Goal: Task Accomplishment & Management: Use online tool/utility

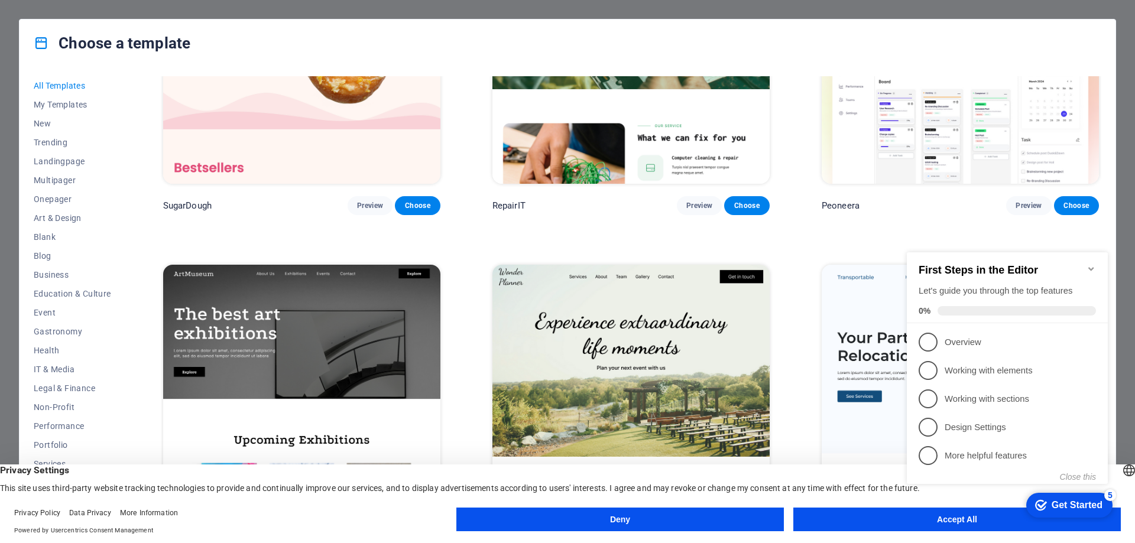
scroll to position [177, 0]
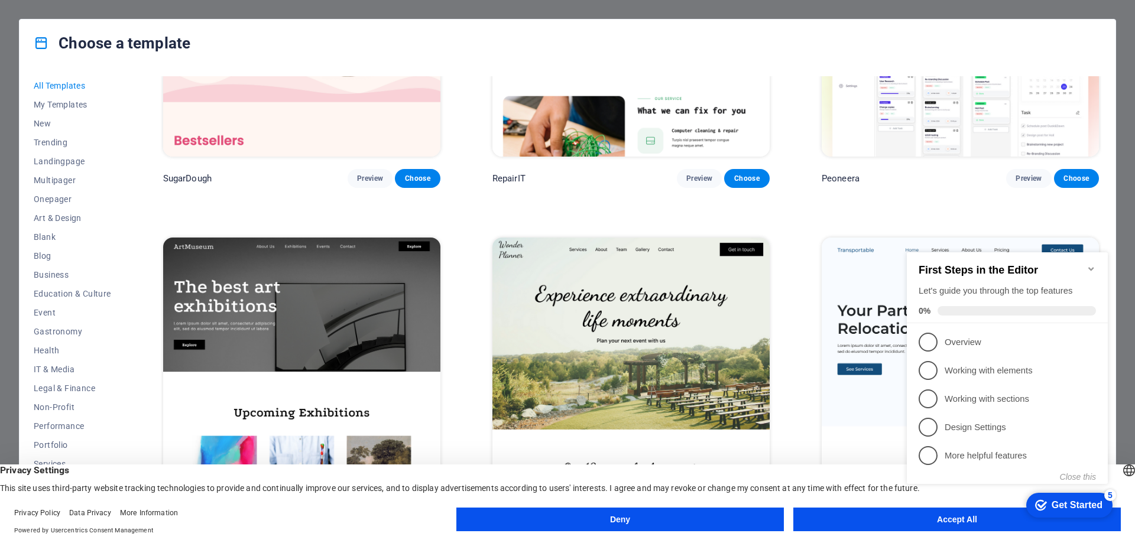
click at [835, 511] on button "Accept All" at bounding box center [956, 520] width 327 height 24
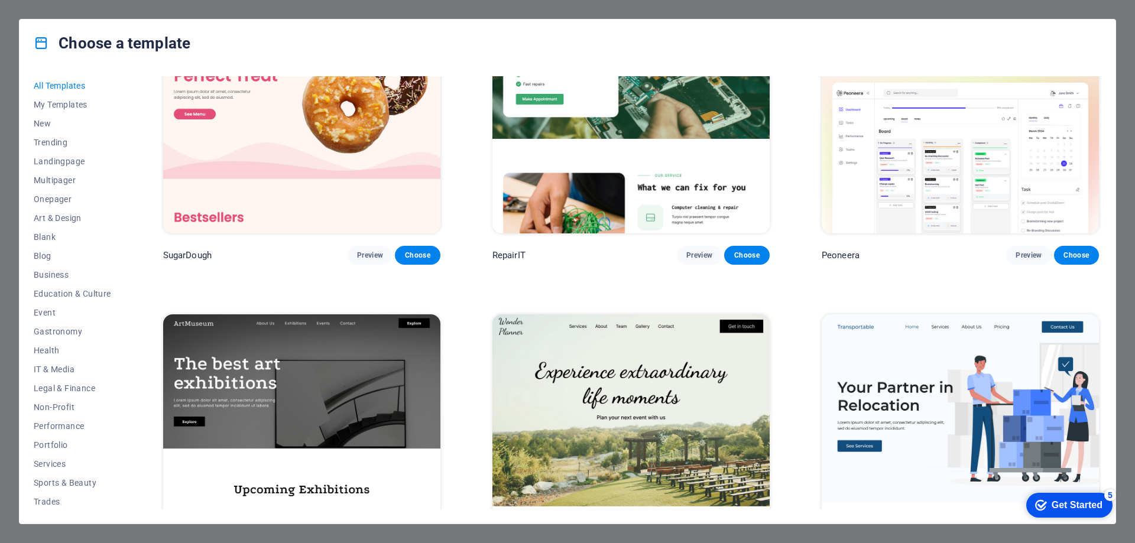
scroll to position [0, 0]
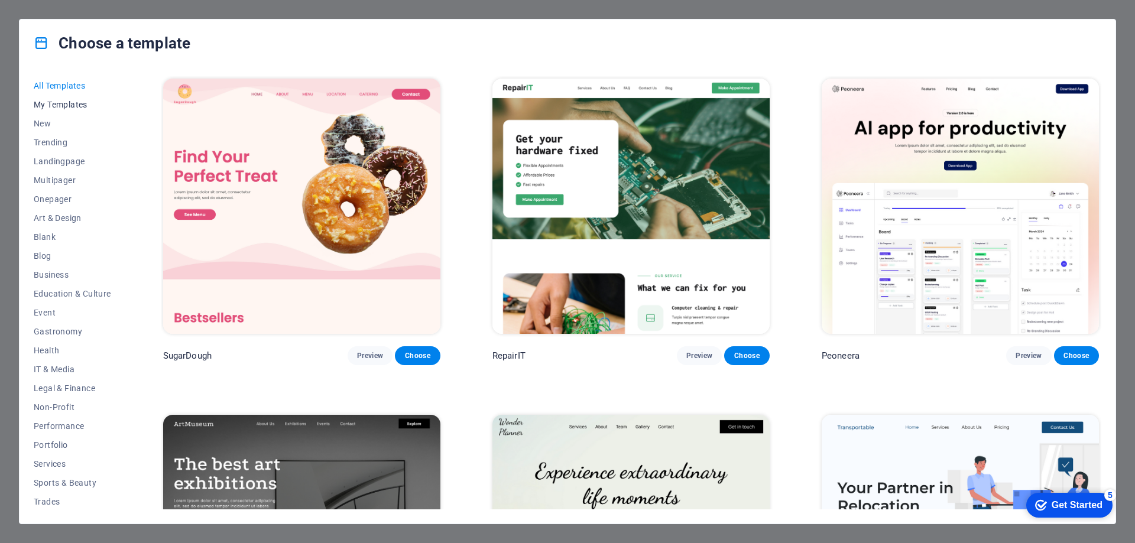
click at [89, 100] on span "My Templates" at bounding box center [72, 104] width 77 height 9
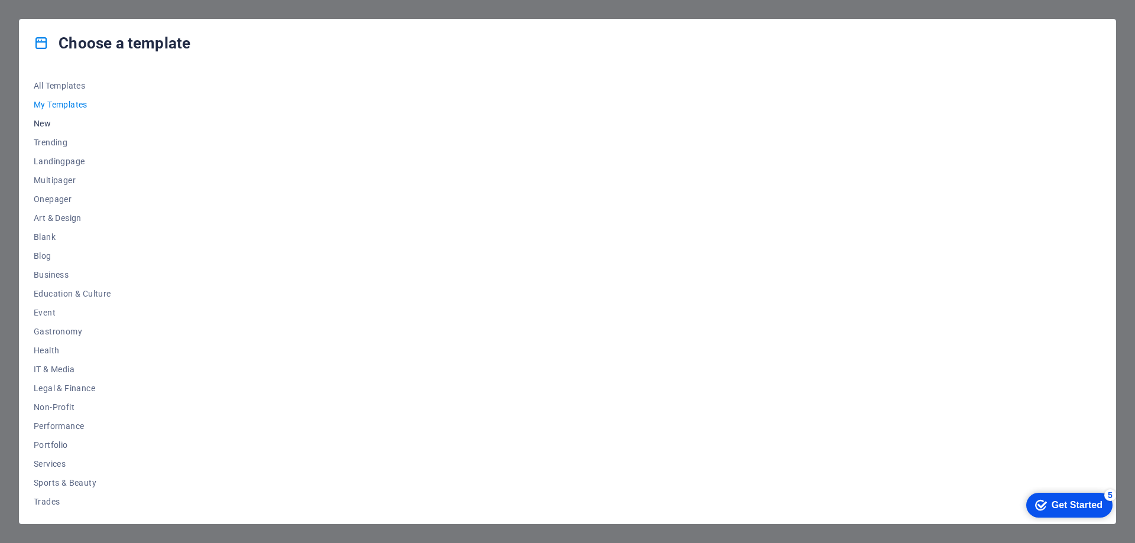
click at [47, 124] on span "New" at bounding box center [72, 123] width 77 height 9
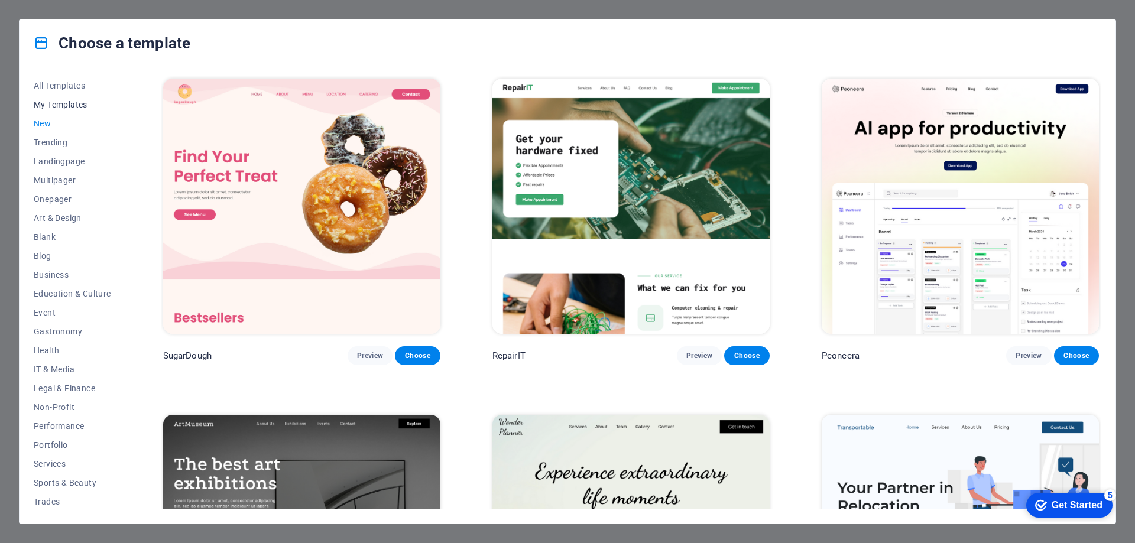
click at [50, 103] on span "My Templates" at bounding box center [72, 104] width 77 height 9
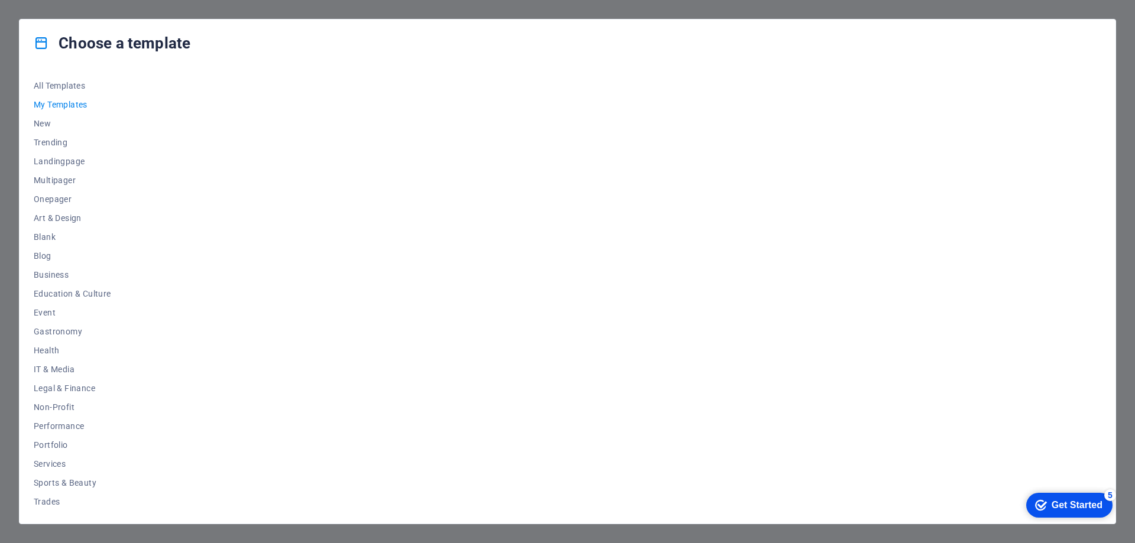
click at [1052, 504] on div "Get Started" at bounding box center [1077, 505] width 51 height 11
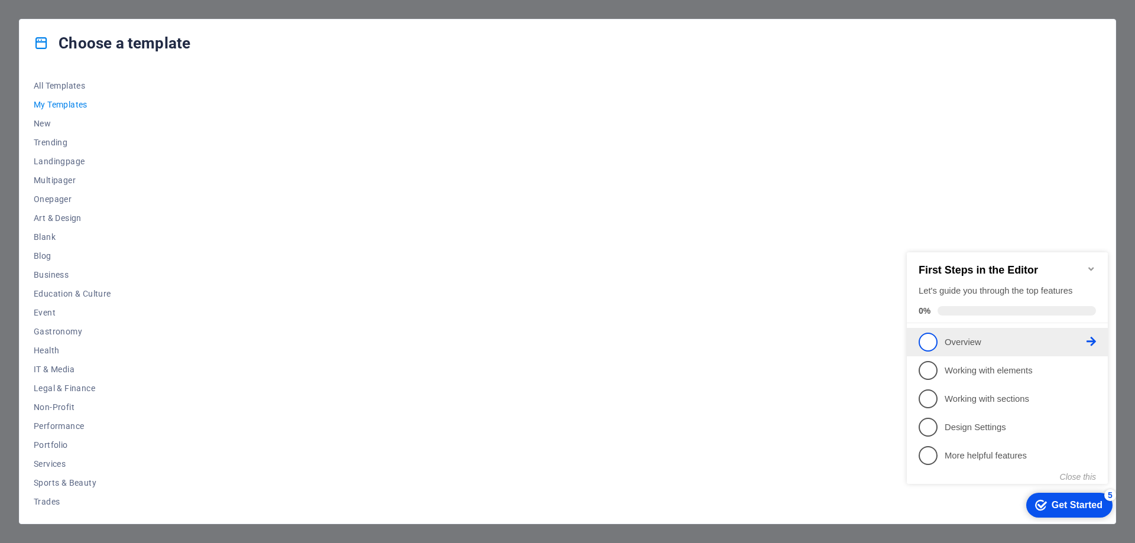
click at [970, 338] on p "Overview - incomplete" at bounding box center [1016, 342] width 142 height 12
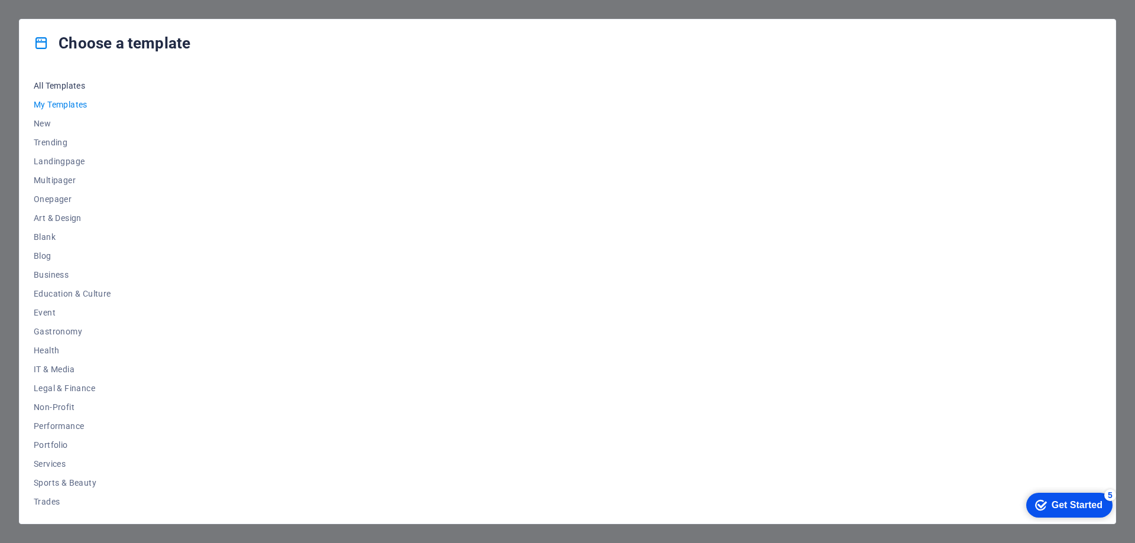
click at [81, 89] on span "All Templates" at bounding box center [72, 85] width 77 height 9
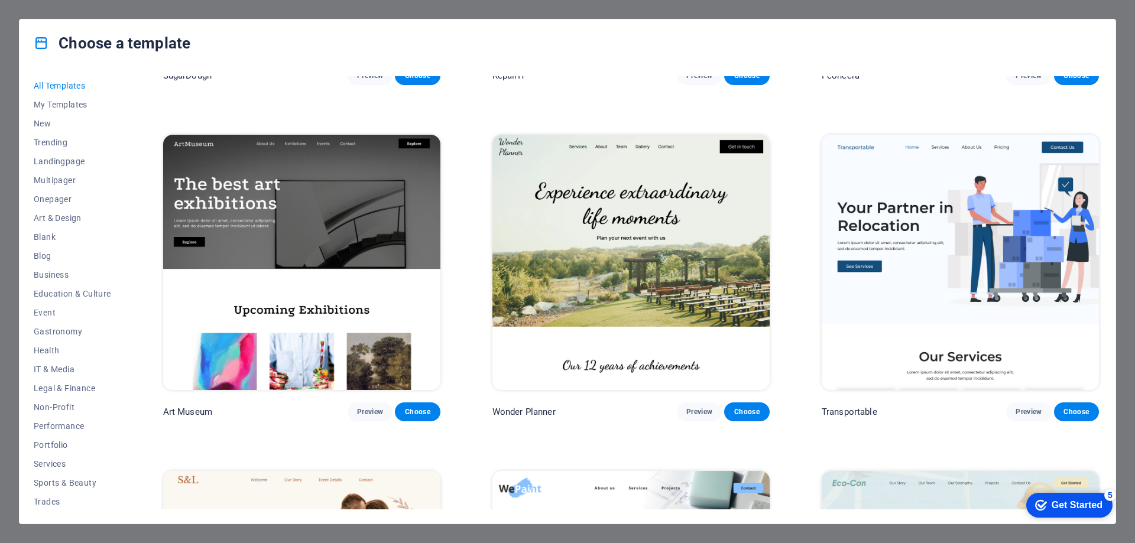
scroll to position [296, 0]
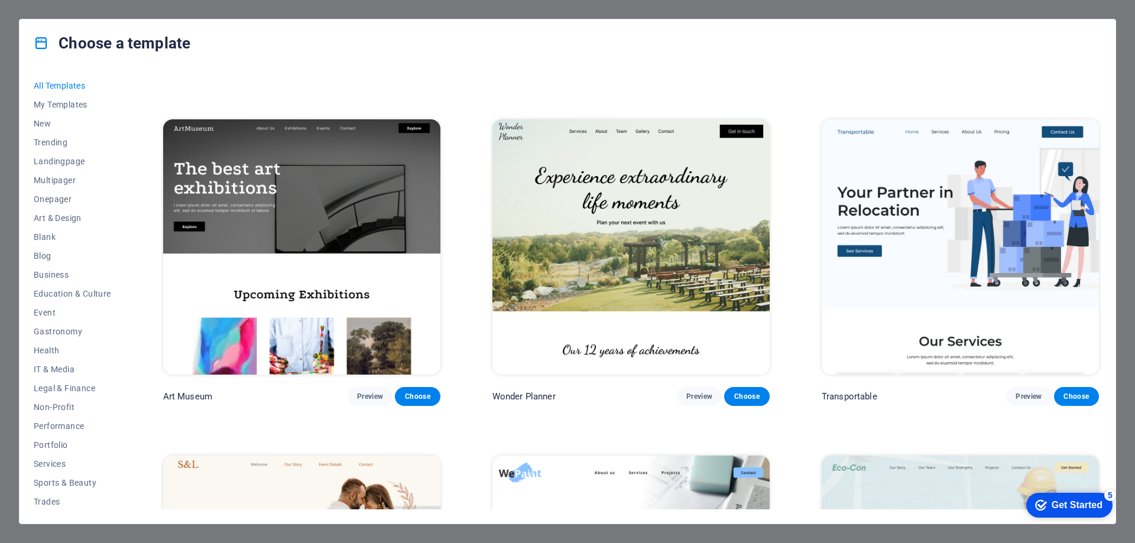
click at [874, 249] on img at bounding box center [960, 246] width 277 height 255
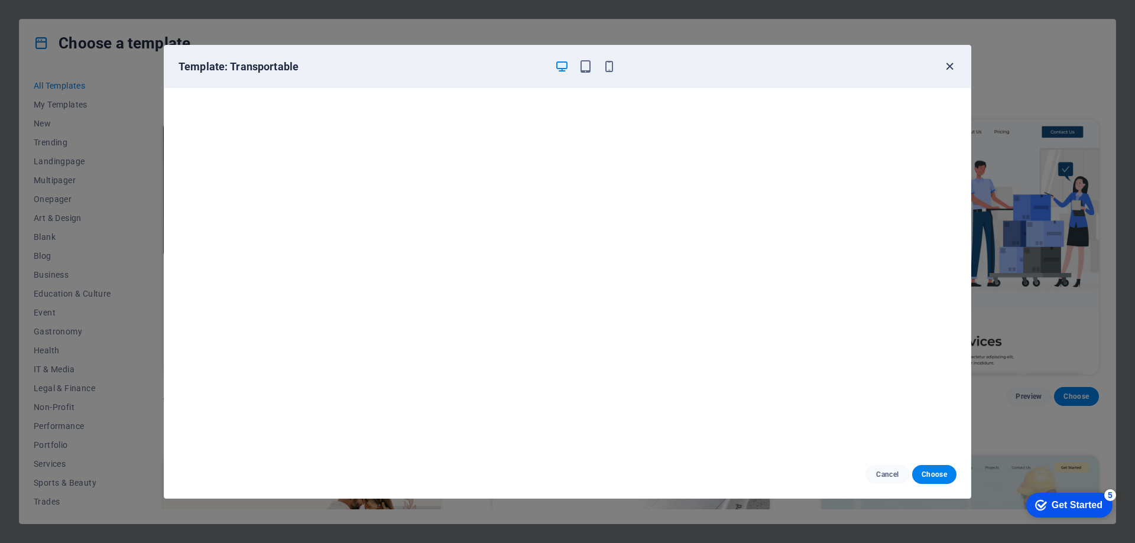
click at [946, 63] on icon "button" at bounding box center [950, 67] width 14 height 14
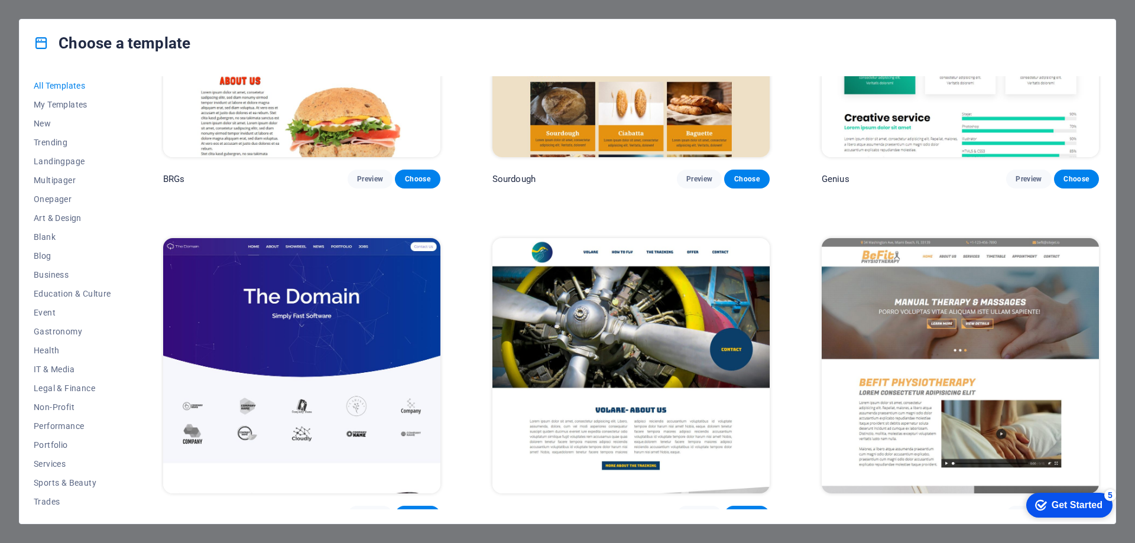
scroll to position [7921, 0]
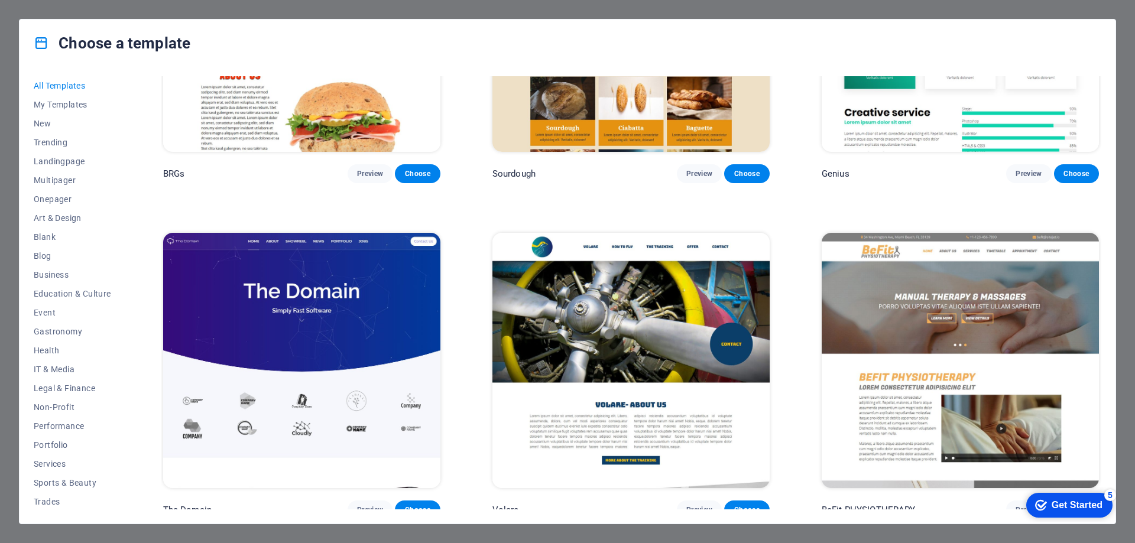
click at [390, 274] on img at bounding box center [301, 360] width 277 height 255
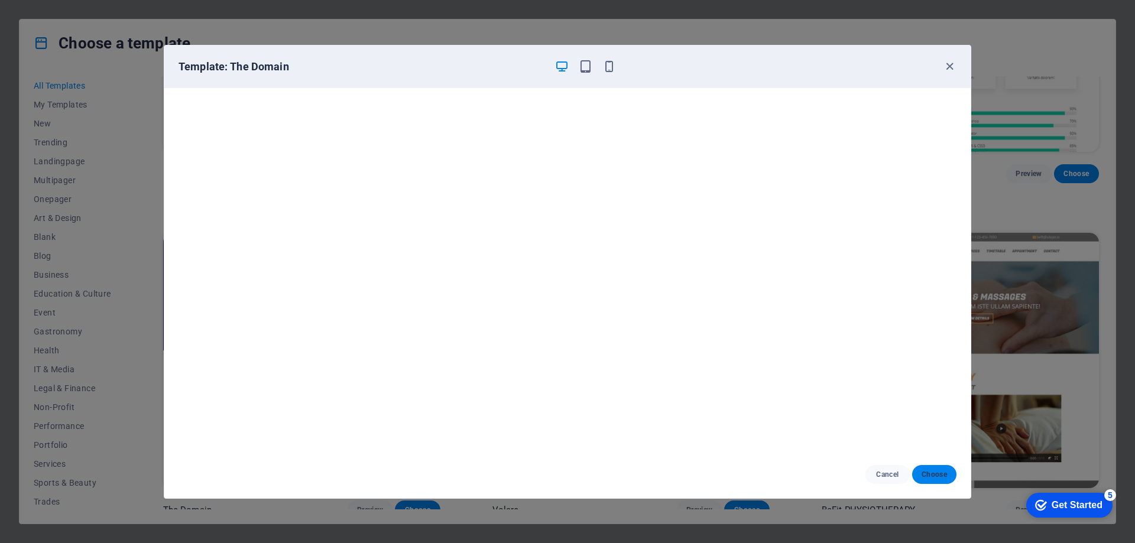
click at [942, 477] on span "Choose" at bounding box center [934, 474] width 25 height 9
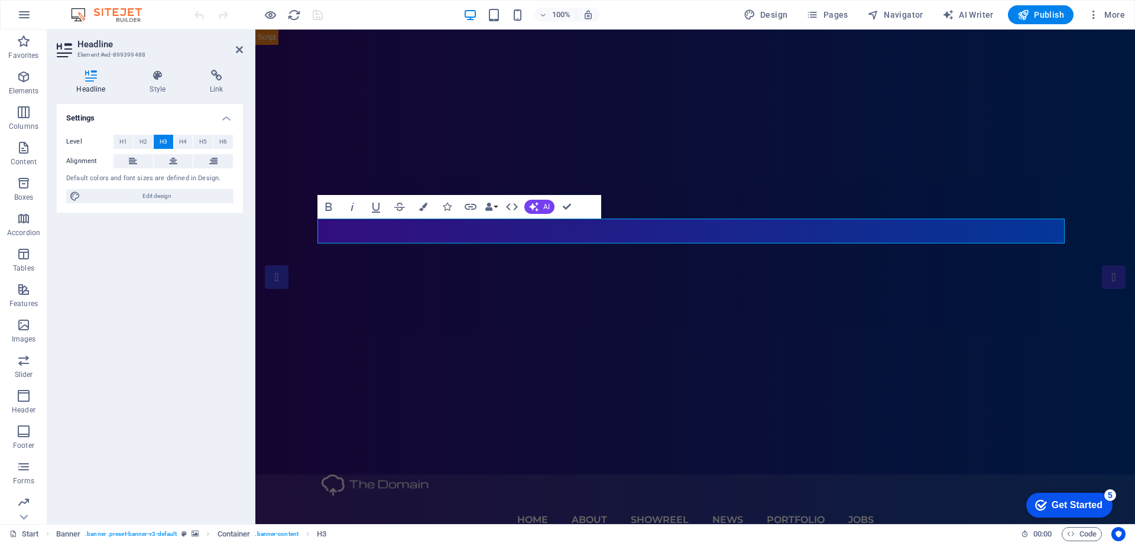
click at [233, 252] on div "Settings Level H1 H2 H3 H4 H5 H6 Alignment Default colors and font sizes are de…" at bounding box center [150, 309] width 186 height 411
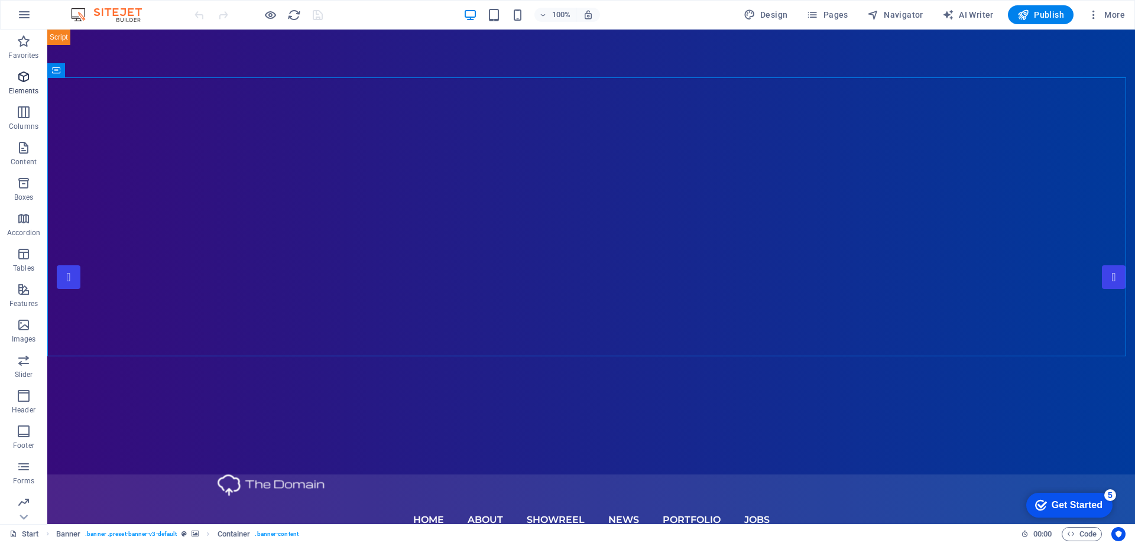
click at [9, 90] on p "Elements" at bounding box center [24, 90] width 30 height 9
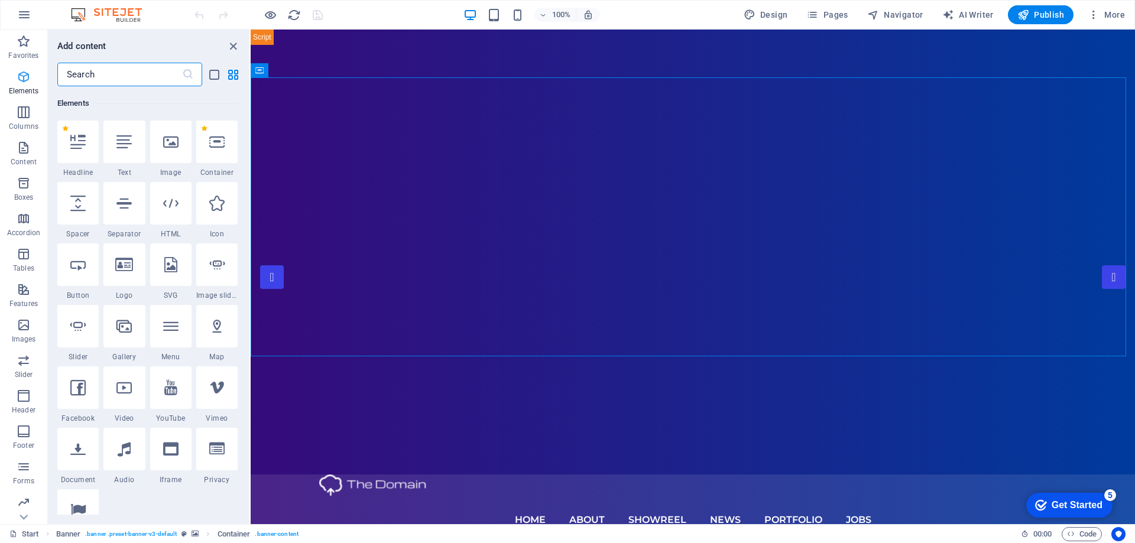
scroll to position [126, 0]
click at [13, 117] on span "Columns" at bounding box center [23, 119] width 47 height 28
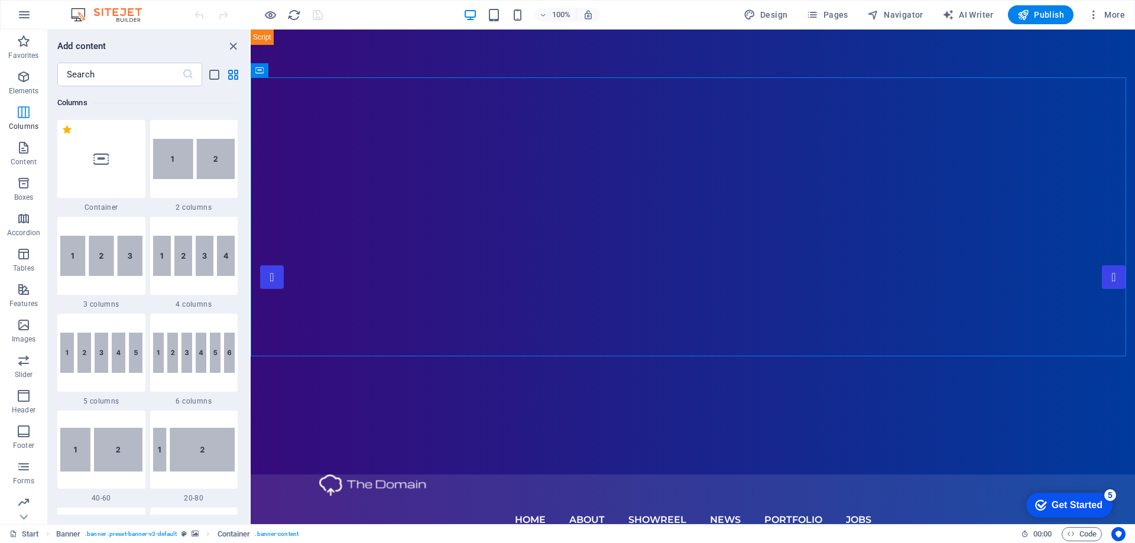
scroll to position [585, 0]
click at [21, 153] on icon "button" at bounding box center [24, 148] width 14 height 14
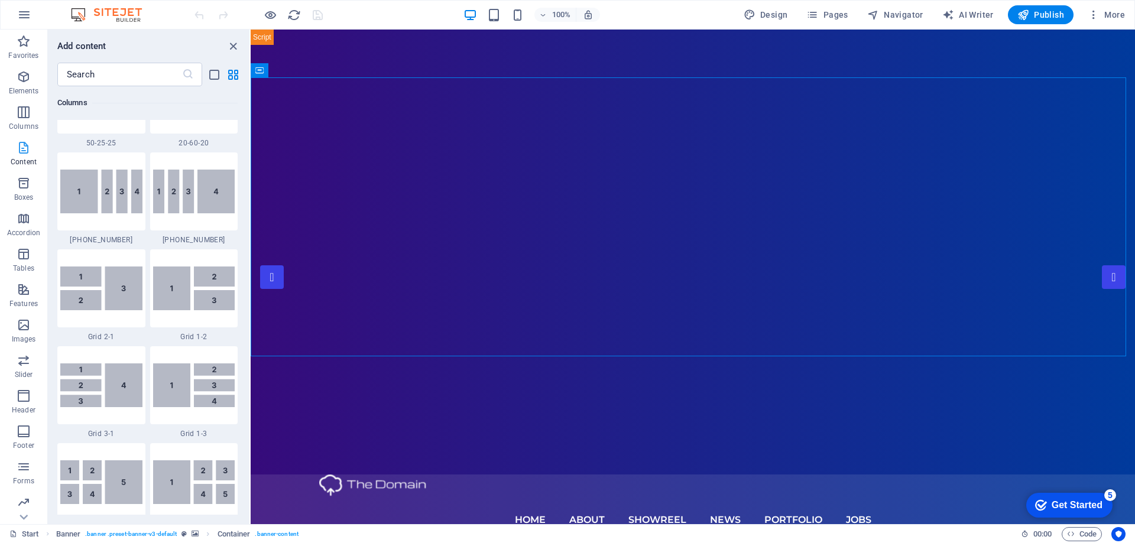
scroll to position [2068, 0]
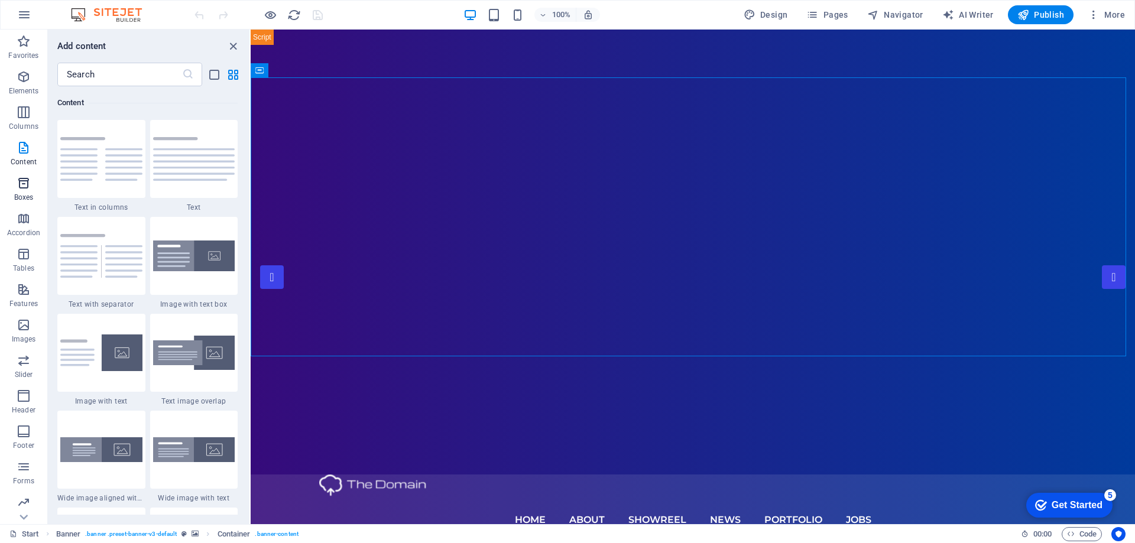
click at [23, 187] on icon "button" at bounding box center [24, 183] width 14 height 14
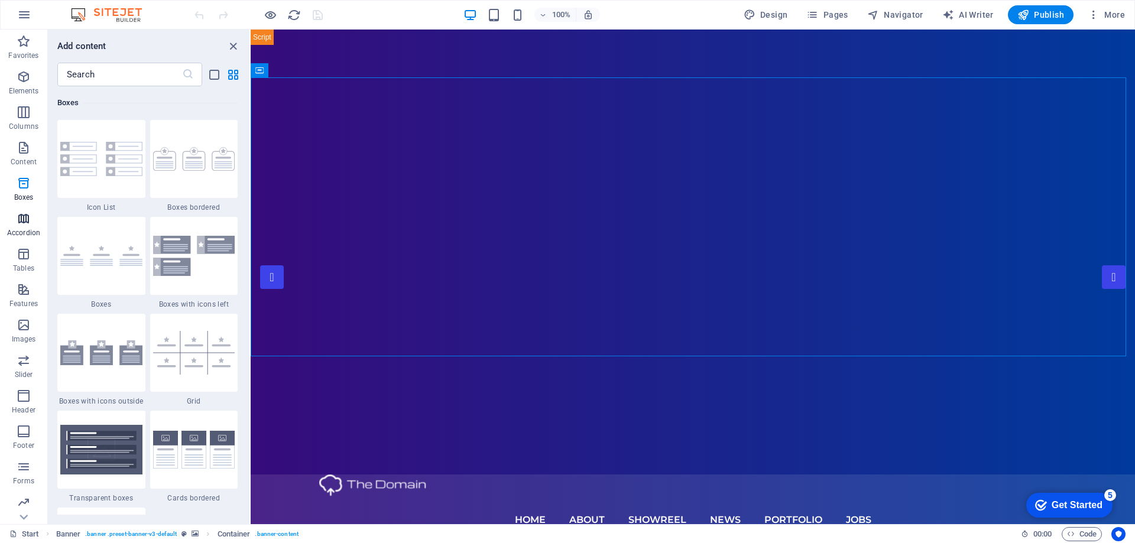
click at [25, 222] on icon "button" at bounding box center [24, 219] width 14 height 14
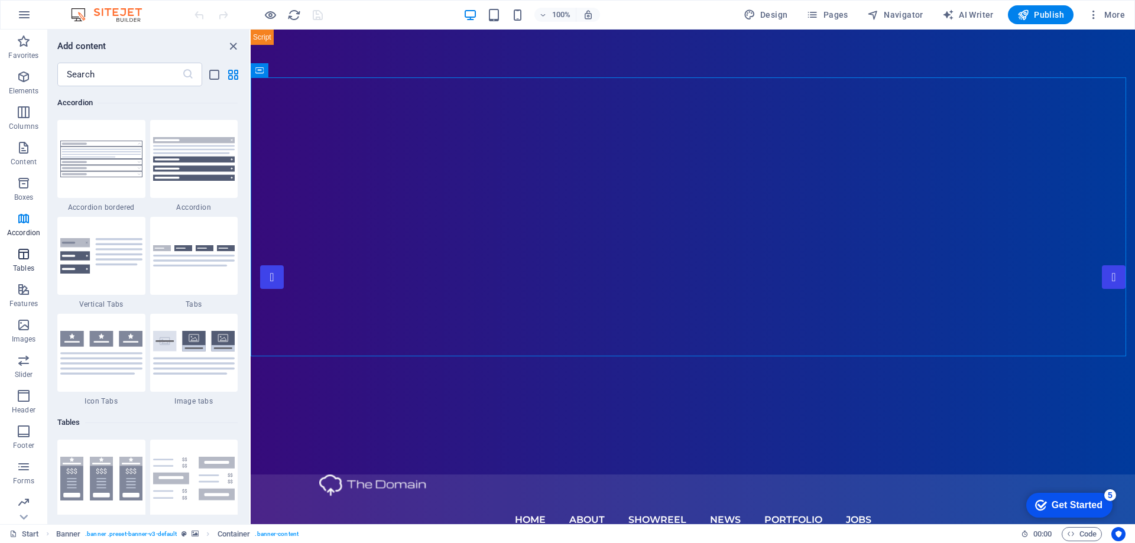
click at [25, 254] on icon "button" at bounding box center [24, 254] width 14 height 14
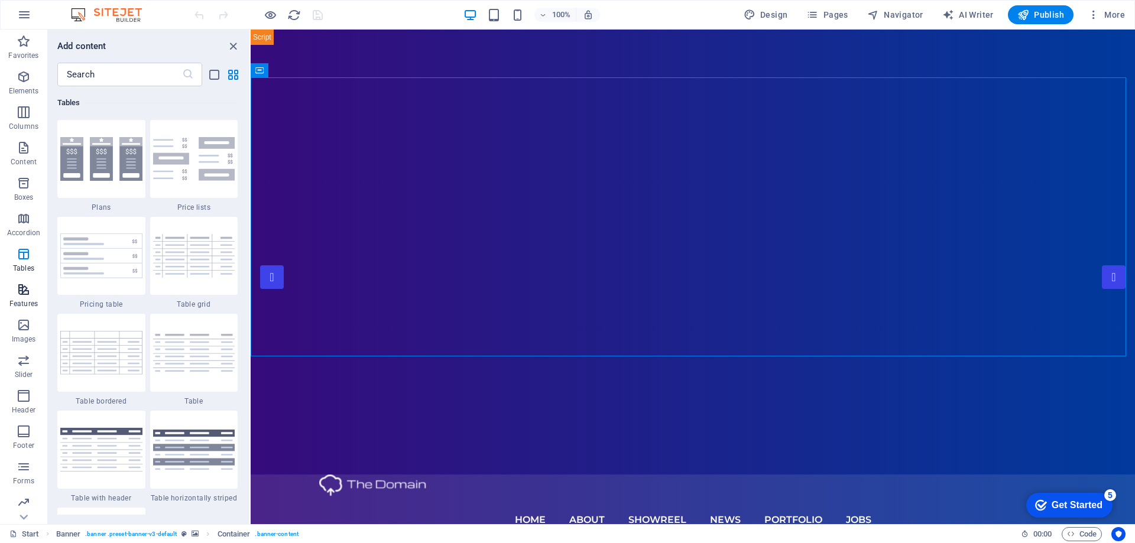
click at [27, 287] on icon "button" at bounding box center [24, 290] width 14 height 14
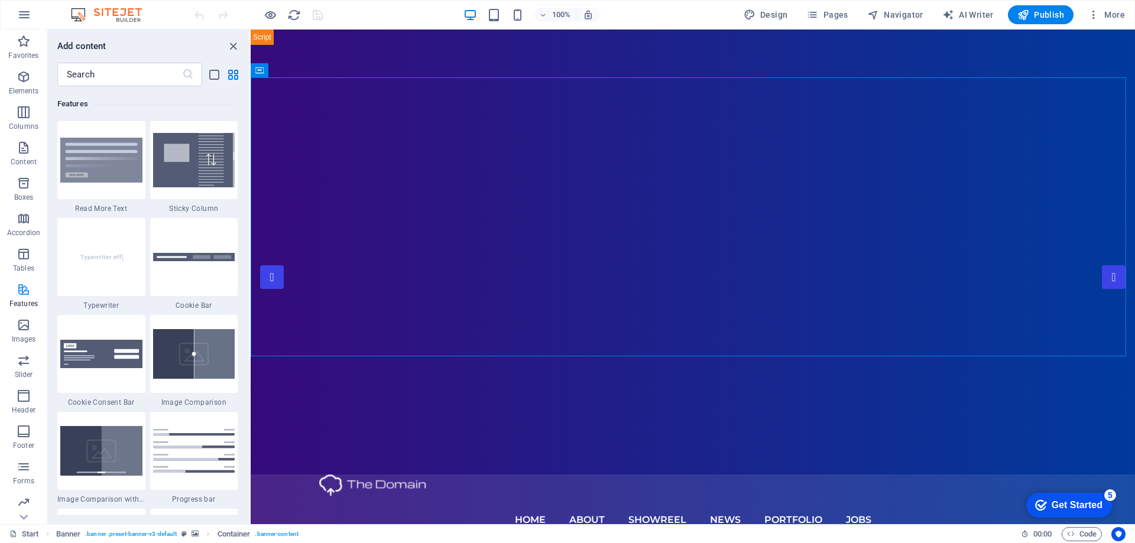
scroll to position [4608, 0]
click at [24, 320] on icon "button" at bounding box center [24, 325] width 14 height 14
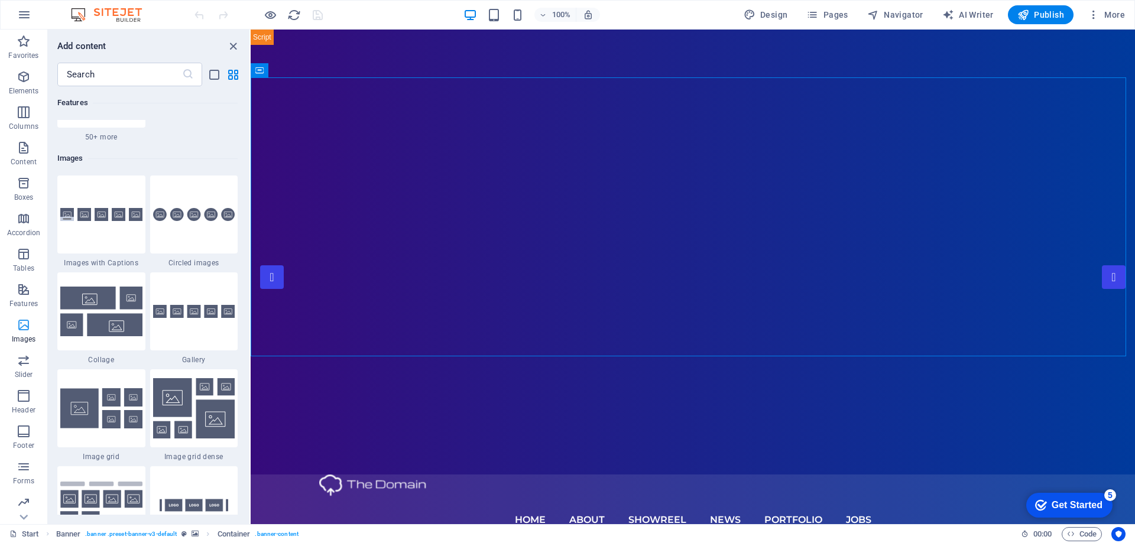
scroll to position [5994, 0]
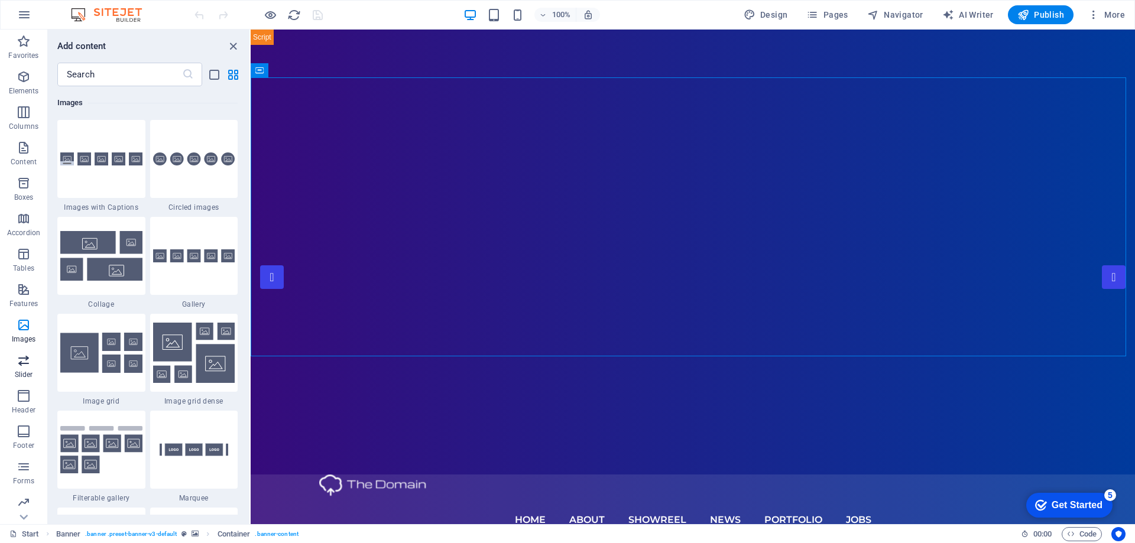
click at [23, 351] on button "Slider" at bounding box center [23, 366] width 47 height 35
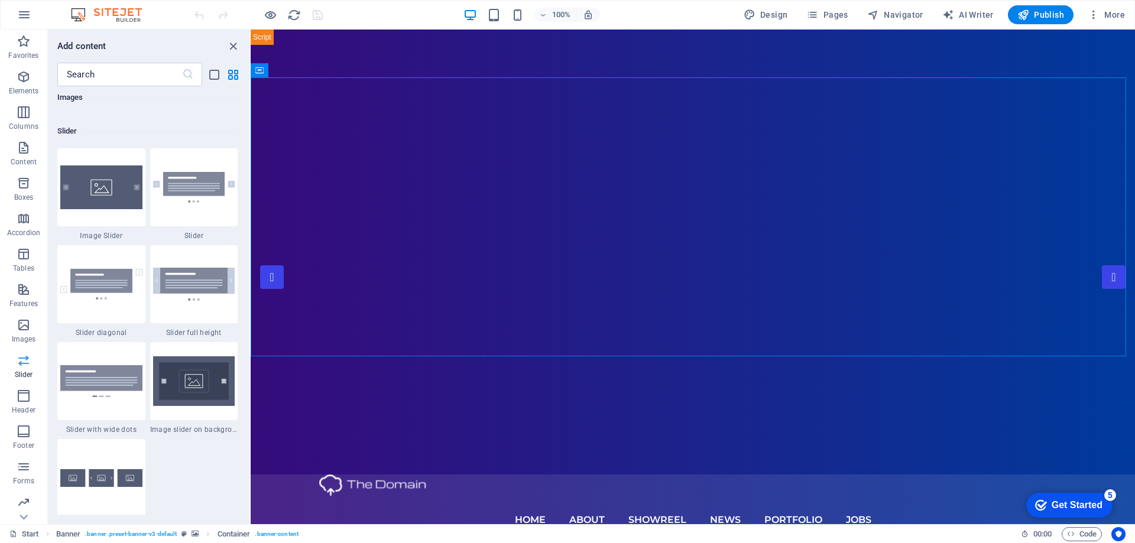
scroll to position [6701, 0]
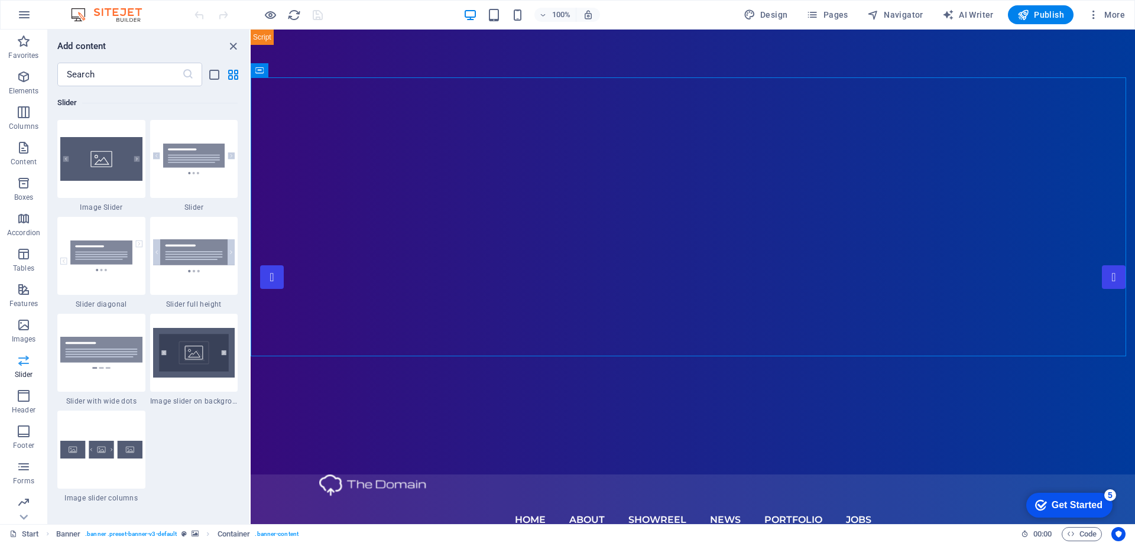
click at [22, 365] on icon "button" at bounding box center [24, 360] width 14 height 14
click at [24, 397] on icon "button" at bounding box center [24, 396] width 14 height 14
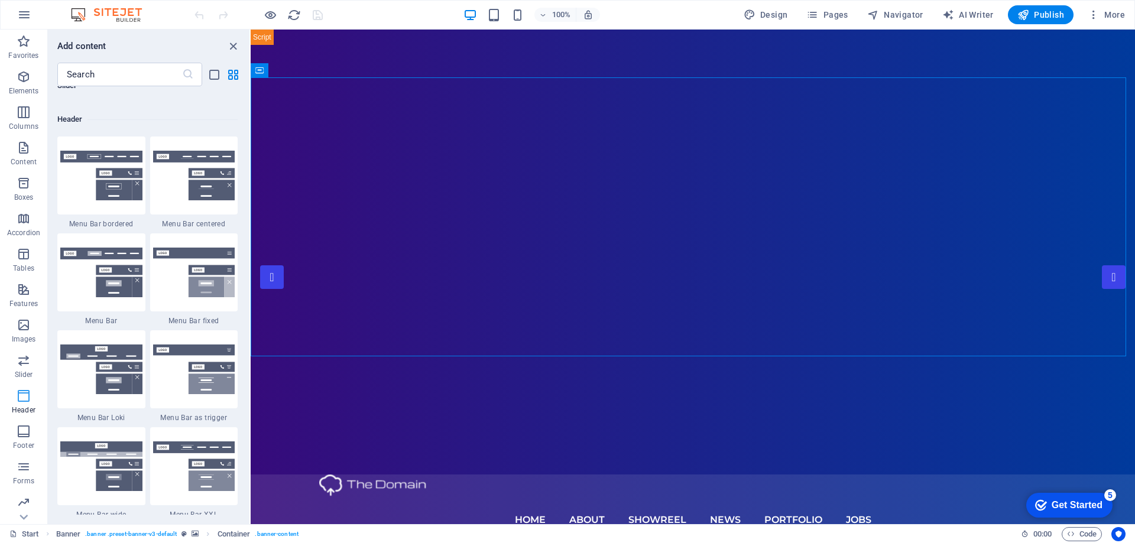
scroll to position [7118, 0]
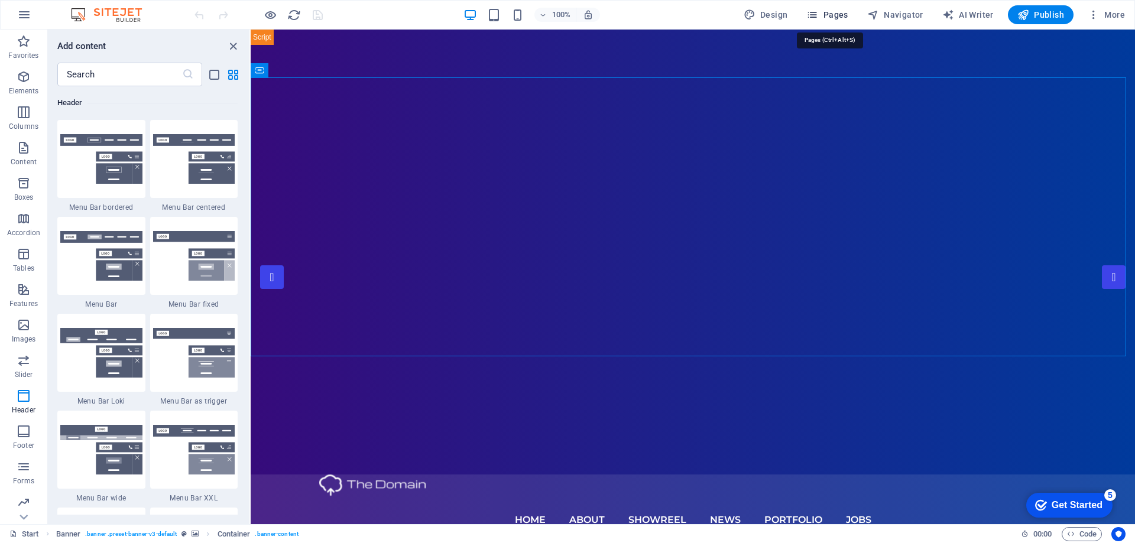
click at [839, 17] on span "Pages" at bounding box center [826, 15] width 41 height 12
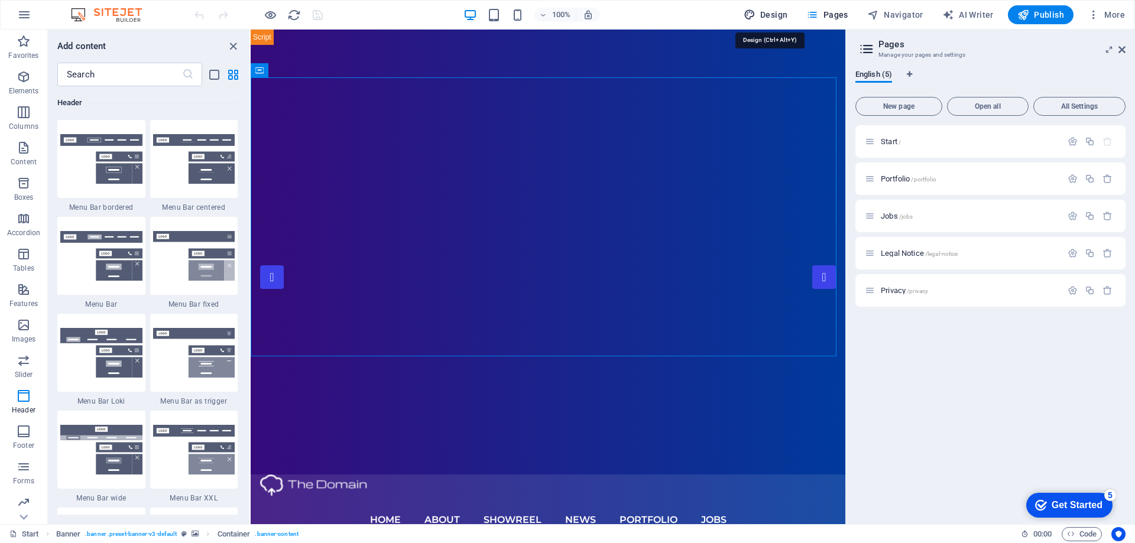
click at [788, 13] on span "Design" at bounding box center [766, 15] width 44 height 12
select select "px"
select select "300"
select select "px"
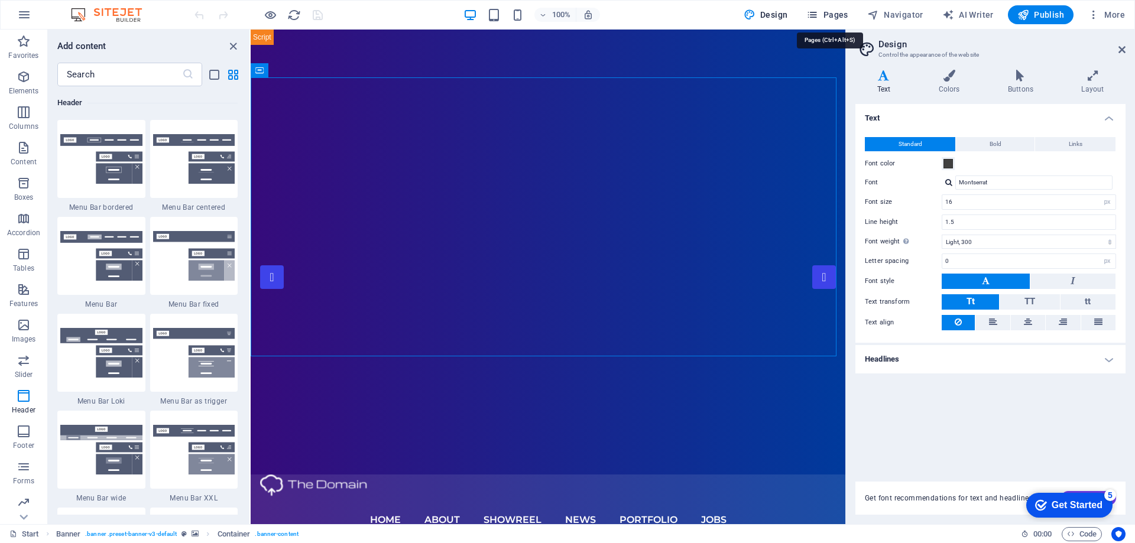
click at [825, 14] on span "Pages" at bounding box center [826, 15] width 41 height 12
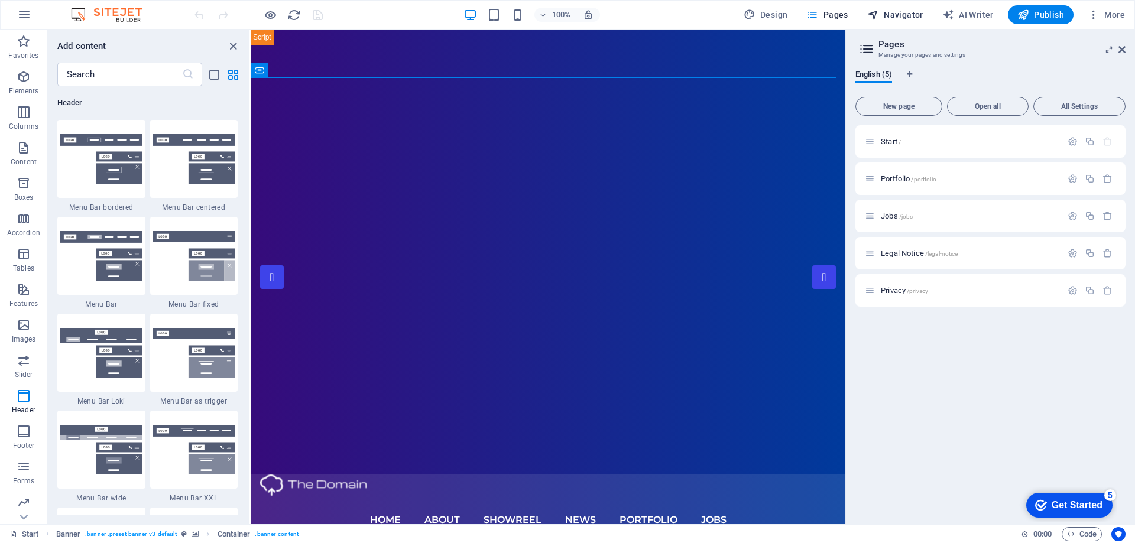
click at [884, 14] on span "Navigator" at bounding box center [895, 15] width 56 height 12
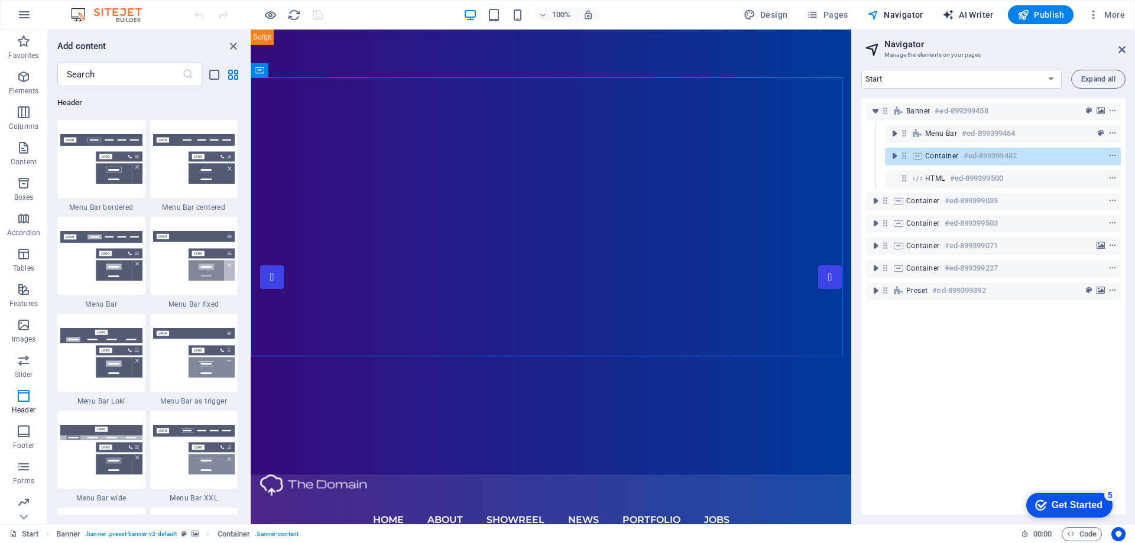
click at [954, 15] on icon "button" at bounding box center [948, 15] width 12 height 12
select select "English"
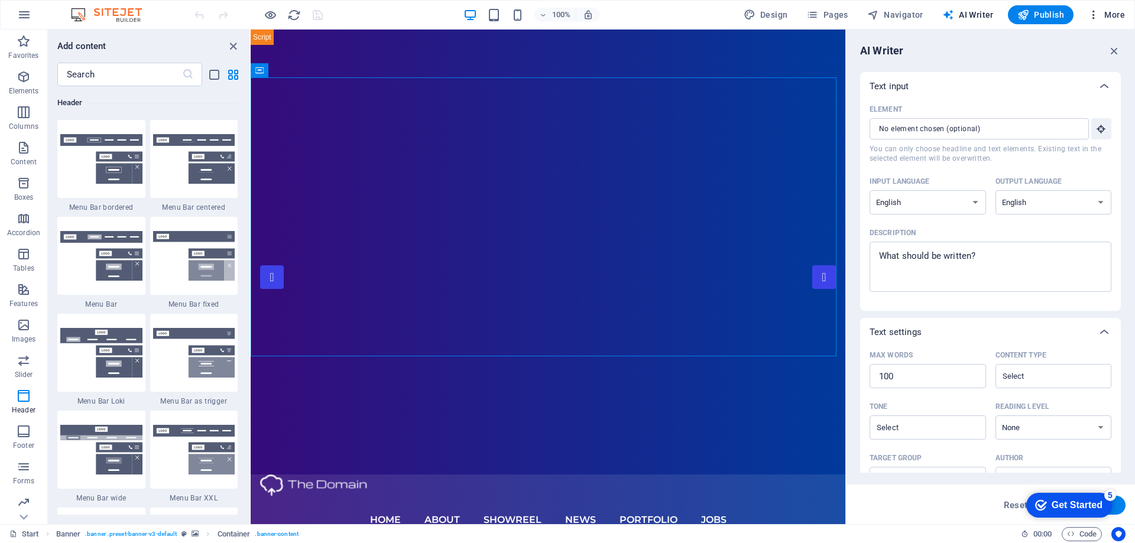
click at [1117, 10] on span "More" at bounding box center [1106, 15] width 37 height 12
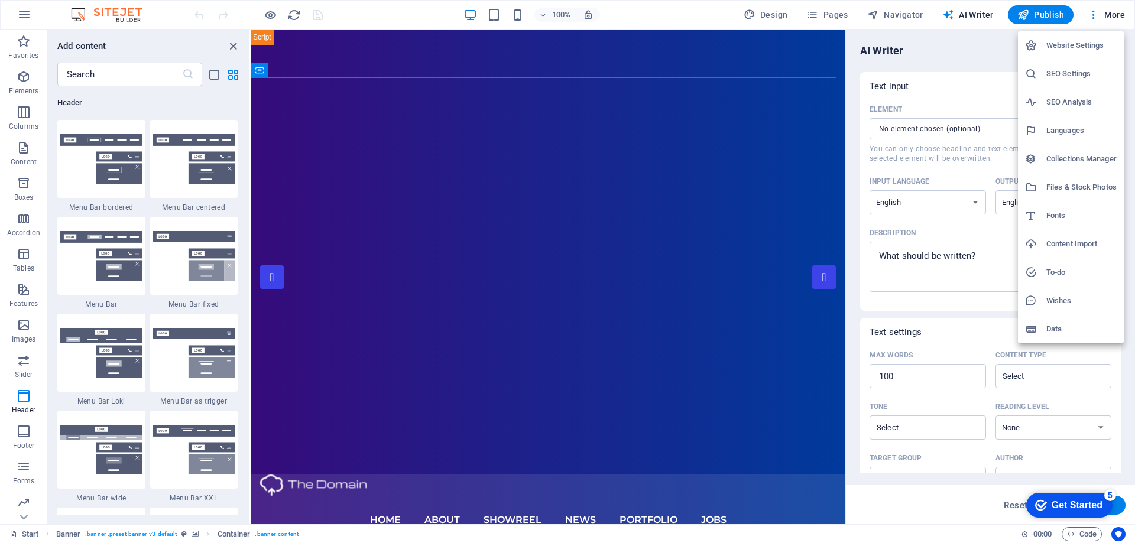
click at [1085, 47] on h6 "Website Settings" at bounding box center [1081, 45] width 70 height 14
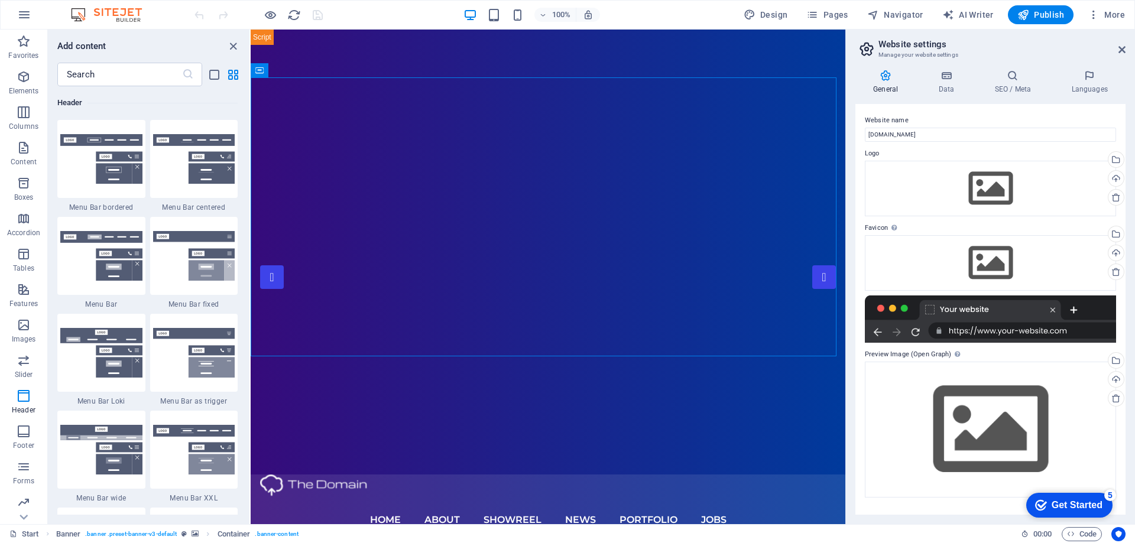
click at [1007, 331] on div at bounding box center [990, 319] width 251 height 47
